Goal: Information Seeking & Learning: Learn about a topic

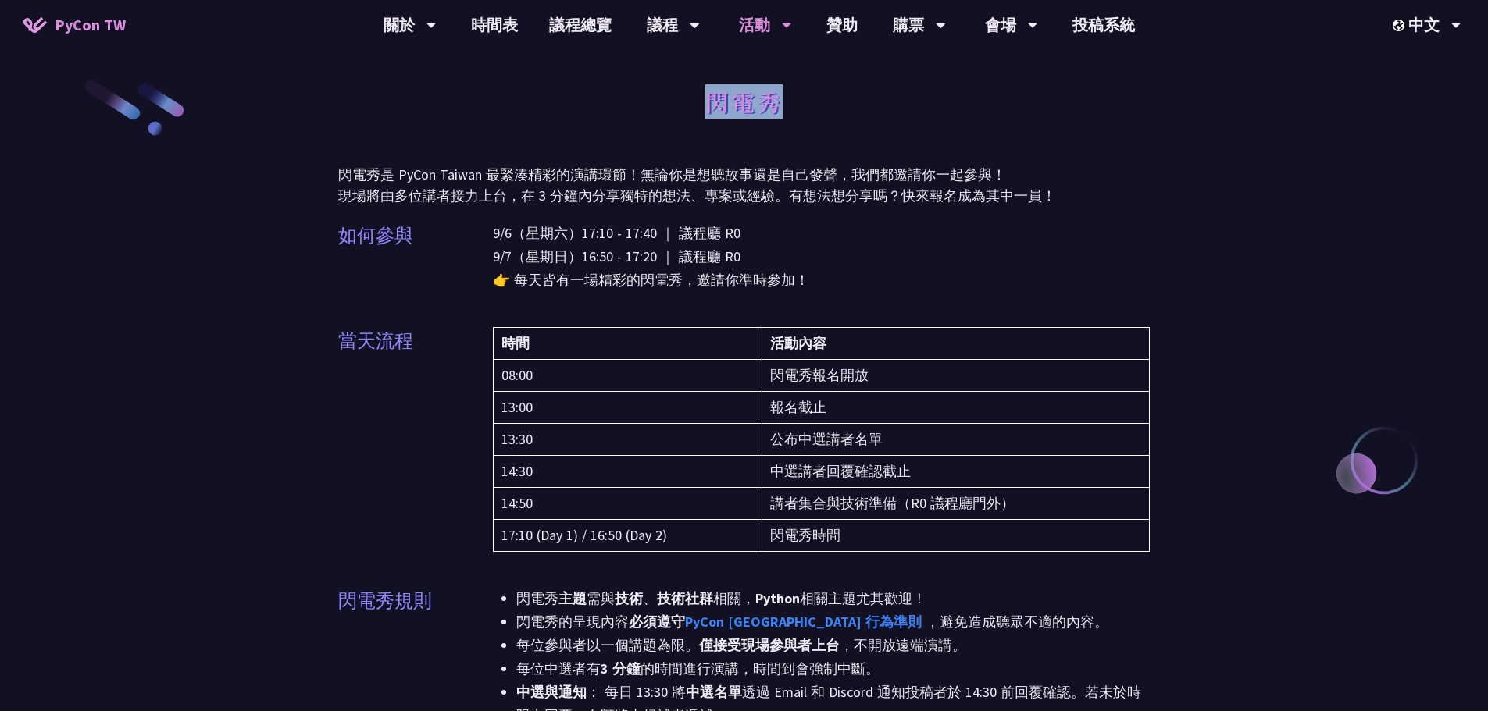
drag, startPoint x: 708, startPoint y: 98, endPoint x: 800, endPoint y: 104, distance: 92.3
click at [800, 104] on div "閃電秀" at bounding box center [744, 119] width 812 height 82
copy h1 "閃電秀"
click at [865, 255] on p "9/6（星期六）17:10 - 17:40 ｜ 議程廳 R0 9/7（星期日）16:50 - 17:20 ｜ 議程廳 R0 👉 每天皆有一場精彩的閃電秀，邀請…" at bounding box center [822, 257] width 658 height 70
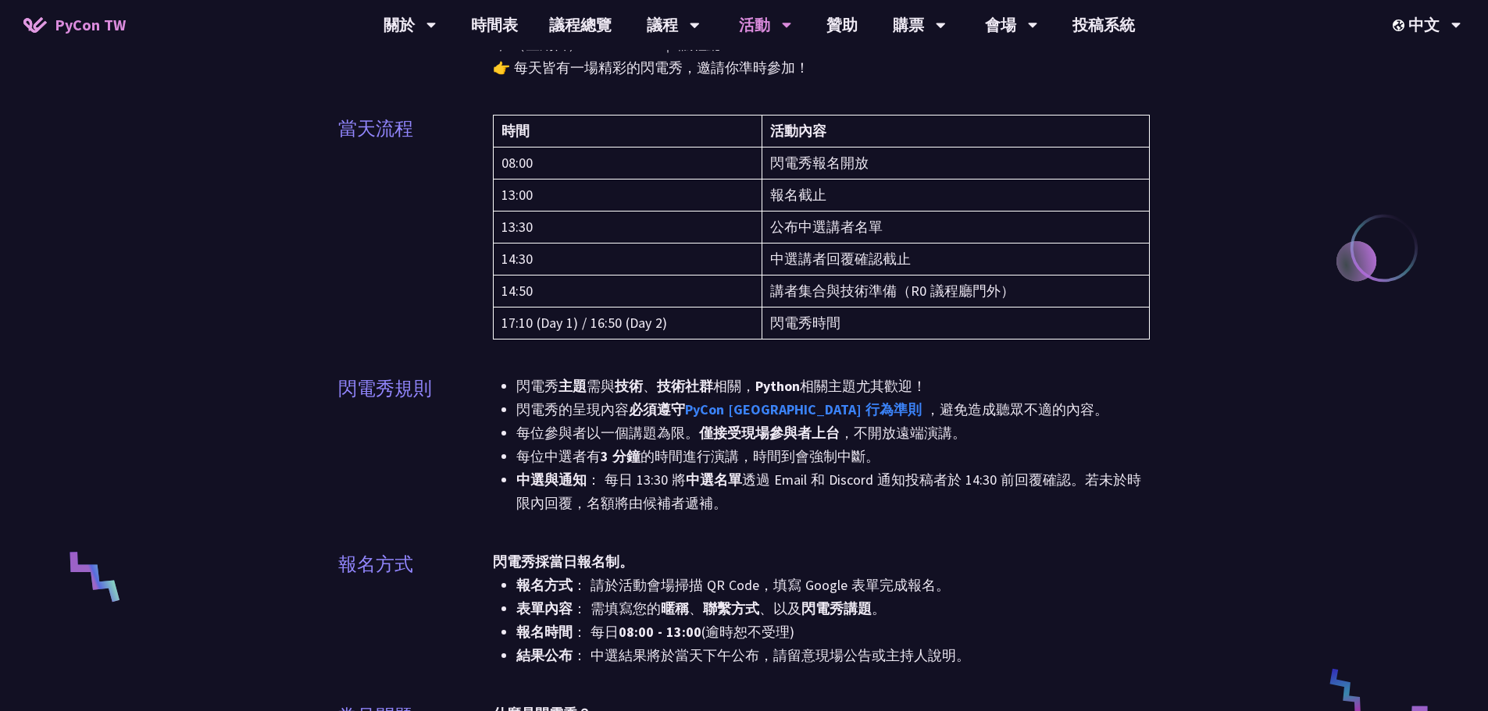
scroll to position [234, 0]
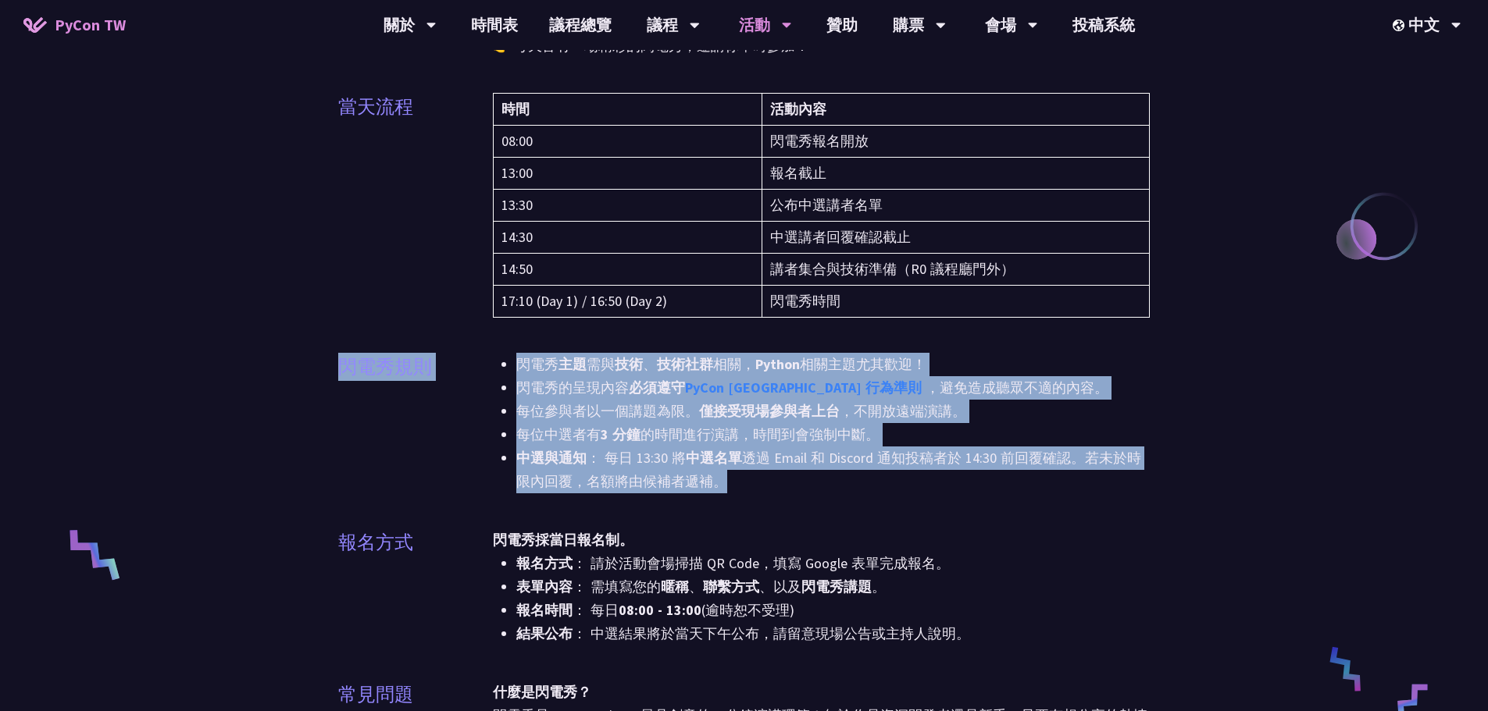
drag, startPoint x: 337, startPoint y: 353, endPoint x: 952, endPoint y: 481, distance: 627.8
click at [952, 481] on div "閃電秀規則 閃電秀 主題 需與 技術 、 技術社群 相關， Python 相關主題尤其歡迎！ 閃電秀的呈現內容 必須遵守 PyCon Taiwan 行為準則 …" at bounding box center [744, 433] width 812 height 160
copy div "閃電秀規則 閃電秀 主題 需與 技術 、 技術社群 相關， Python 相關主題尤其歡迎！ 閃電秀的呈現內容 必須遵守 PyCon Taiwan 行為準則 …"
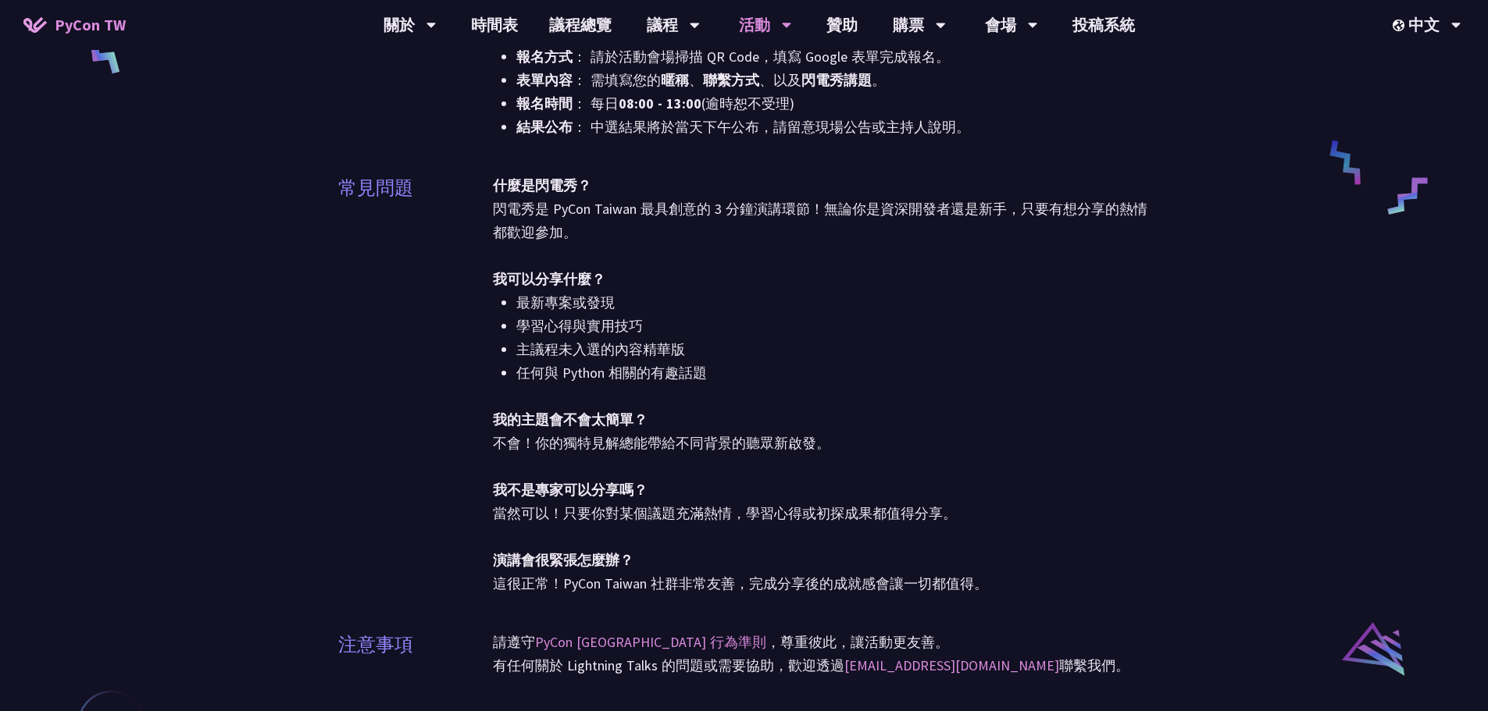
scroll to position [703, 0]
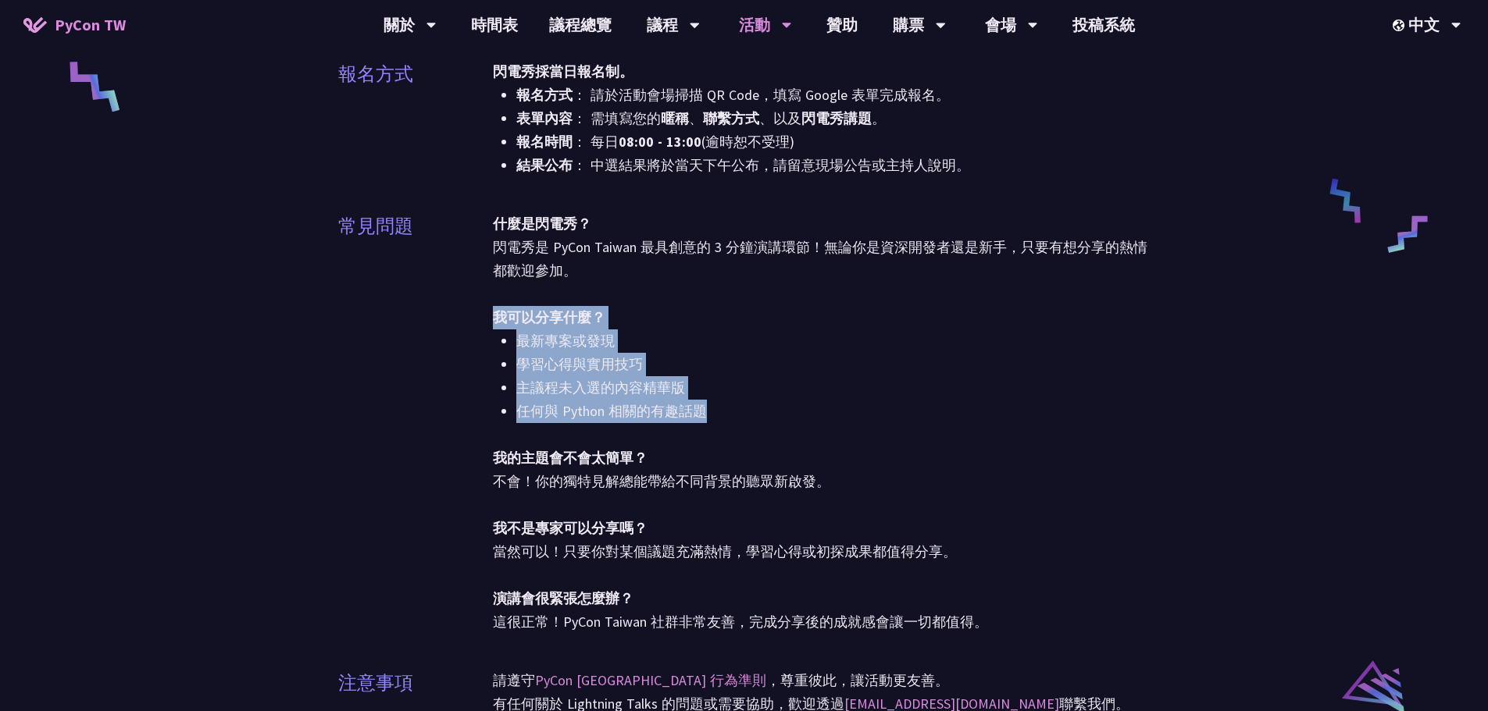
drag, startPoint x: 494, startPoint y: 313, endPoint x: 783, endPoint y: 409, distance: 305.2
click at [783, 409] on span "什麼是閃電秀？ 閃電秀是 PyCon Taiwan 最具創意的 3 分鐘演講環節！無論你是資深開發者還是新手，只要有想分享的熱情都歡迎參加。 我可以分享什麼？…" at bounding box center [822, 423] width 658 height 416
copy span "我可以分享什麼？ 最新專案或發現 學習心得與實用技巧 主議程未入選的內容精華版 任何與 Python 相關的有趣話題"
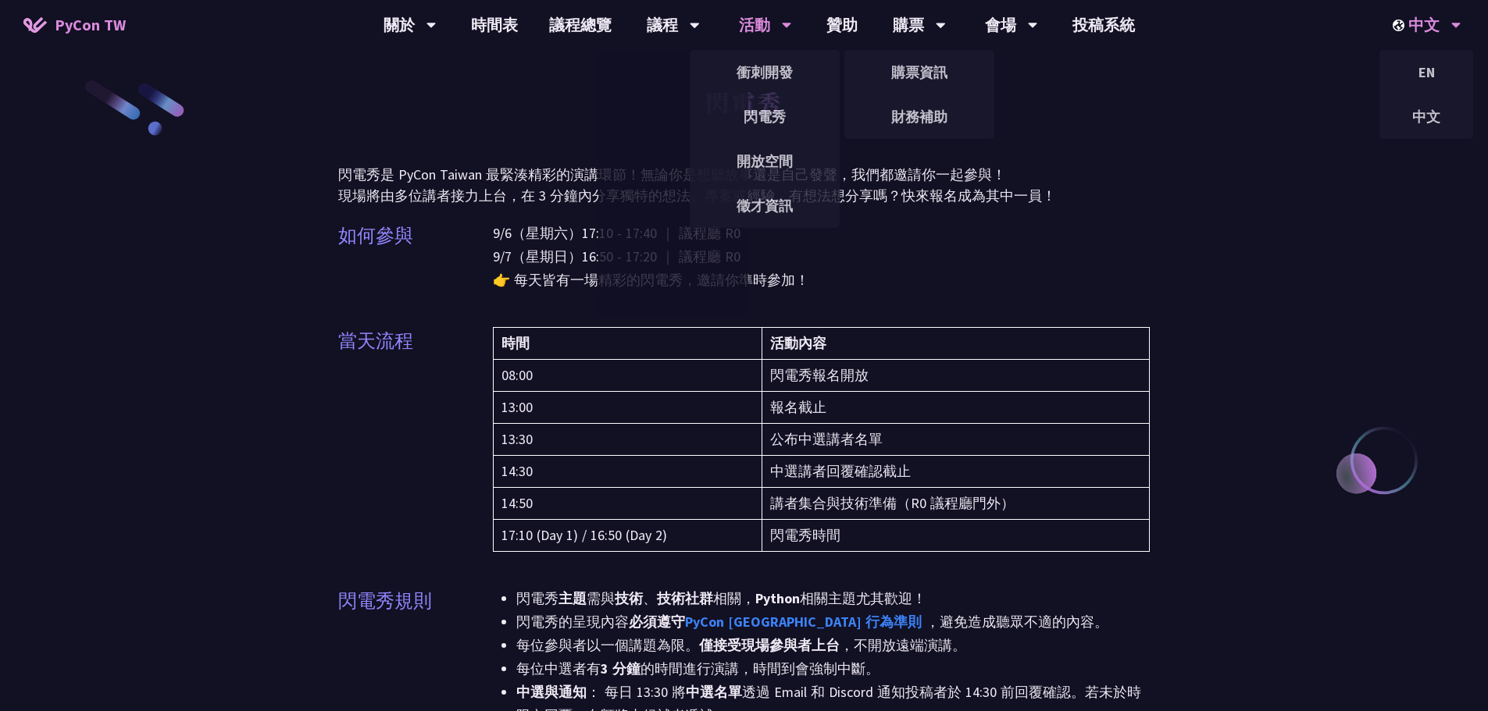
click at [1412, 16] on div "中文" at bounding box center [1426, 25] width 69 height 50
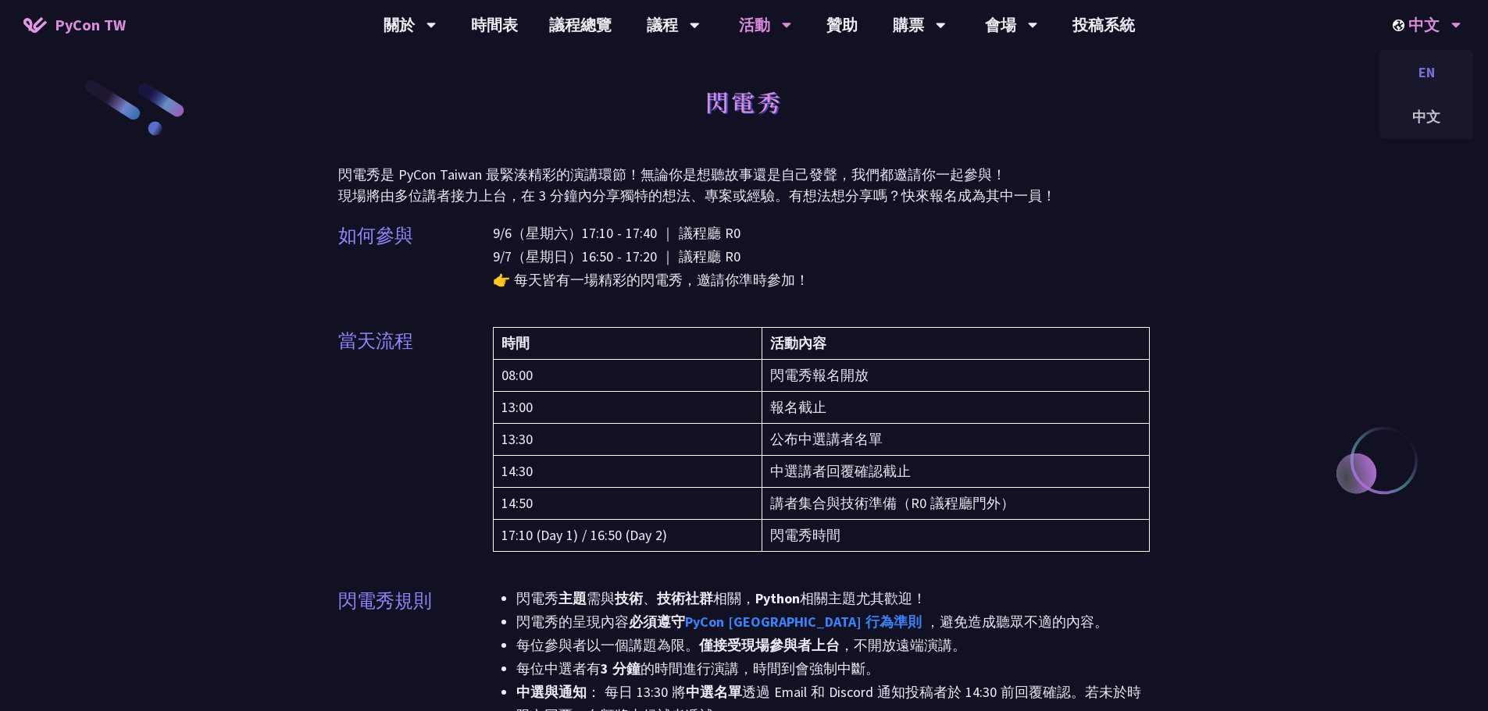
click at [1417, 70] on div "EN" at bounding box center [1426, 72] width 94 height 37
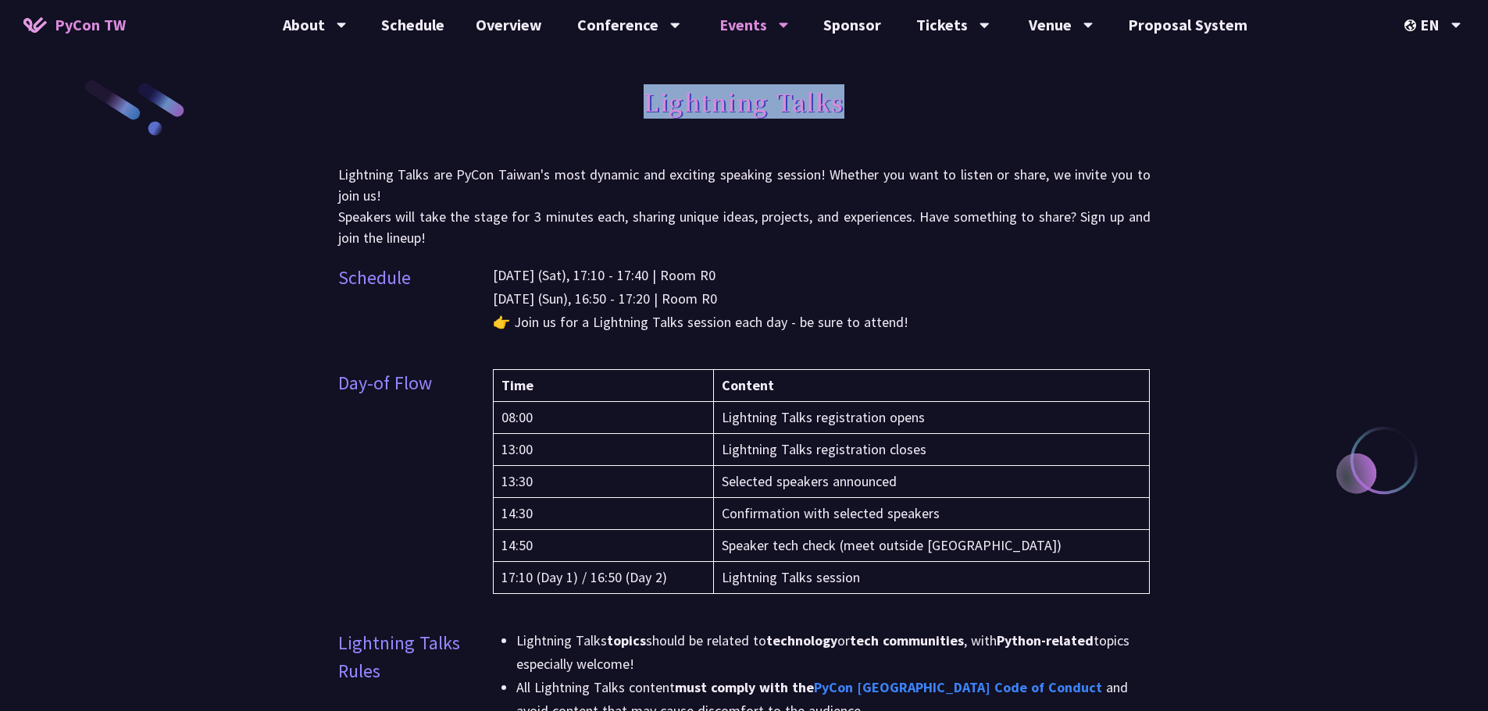
drag, startPoint x: 646, startPoint y: 106, endPoint x: 843, endPoint y: 108, distance: 197.6
click at [843, 108] on h1 "Lightning Talks" at bounding box center [744, 101] width 201 height 47
copy h1 "Lightning Talks"
